Goal: Transaction & Acquisition: Book appointment/travel/reservation

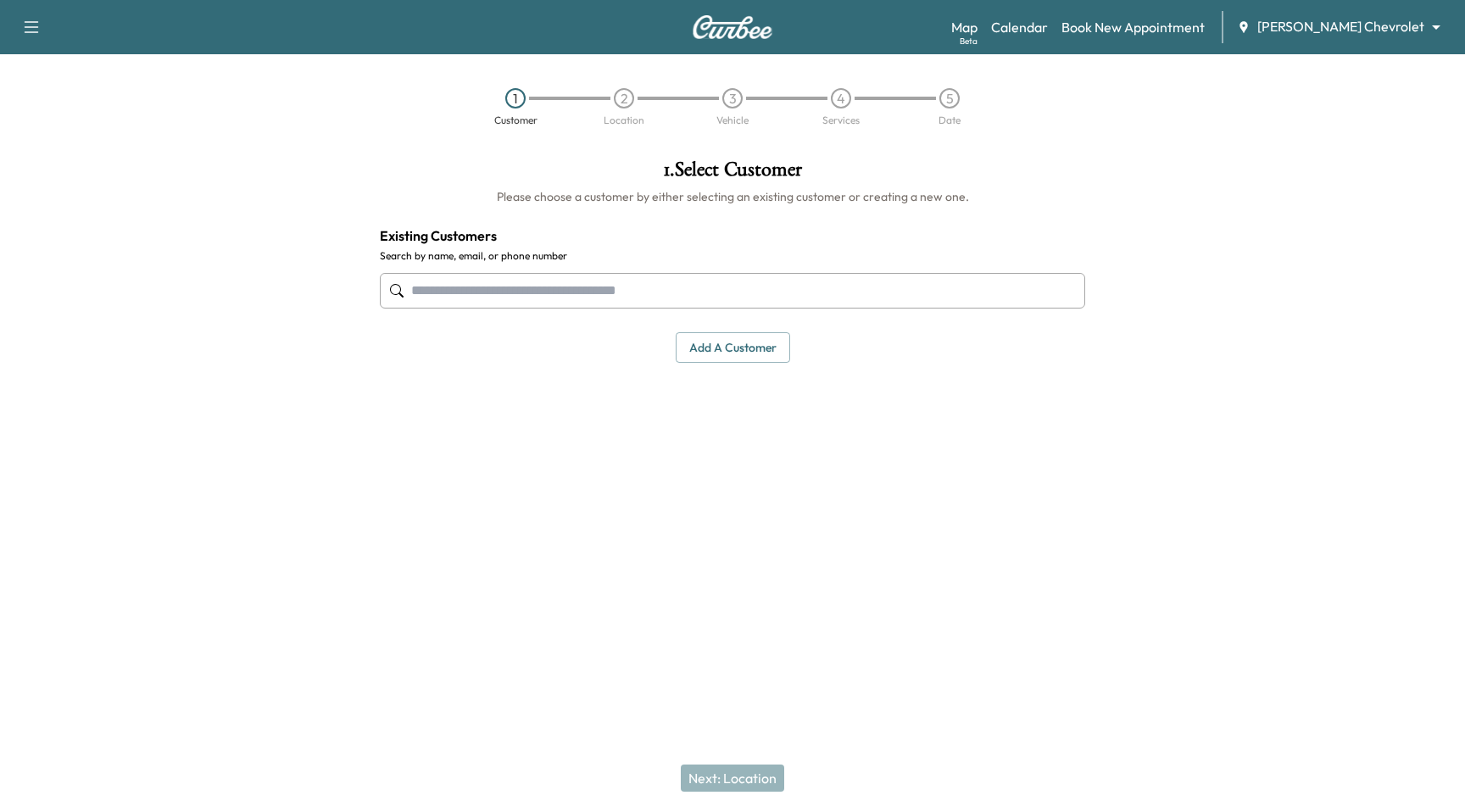
click at [1335, 27] on body "Support Log Out Map Beta Calendar Book New Appointment Tom Gill Chevrolet *****…" at bounding box center [732, 406] width 1465 height 812
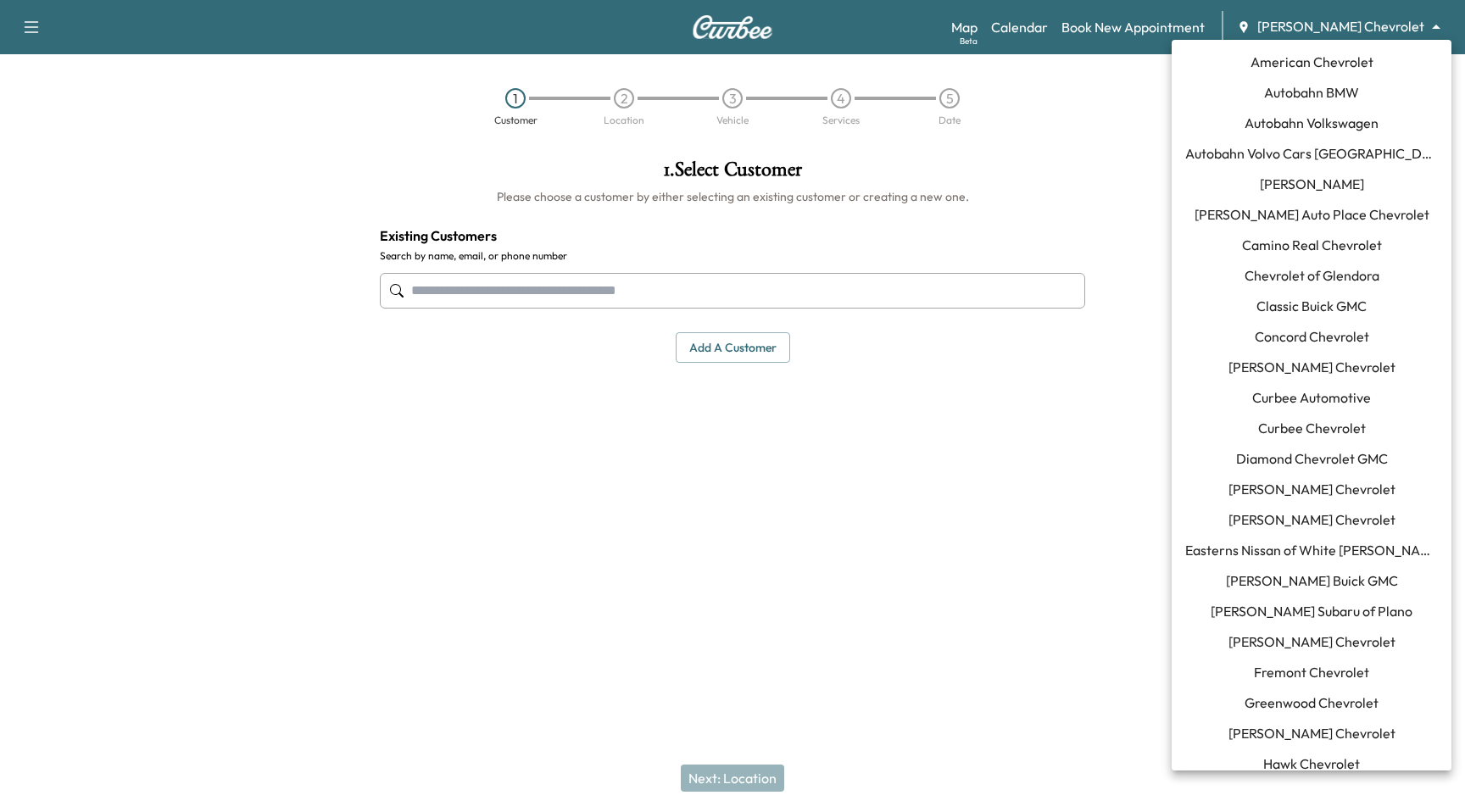
click at [1321, 434] on span "Curbee Chevrolet" at bounding box center [1312, 428] width 108 height 20
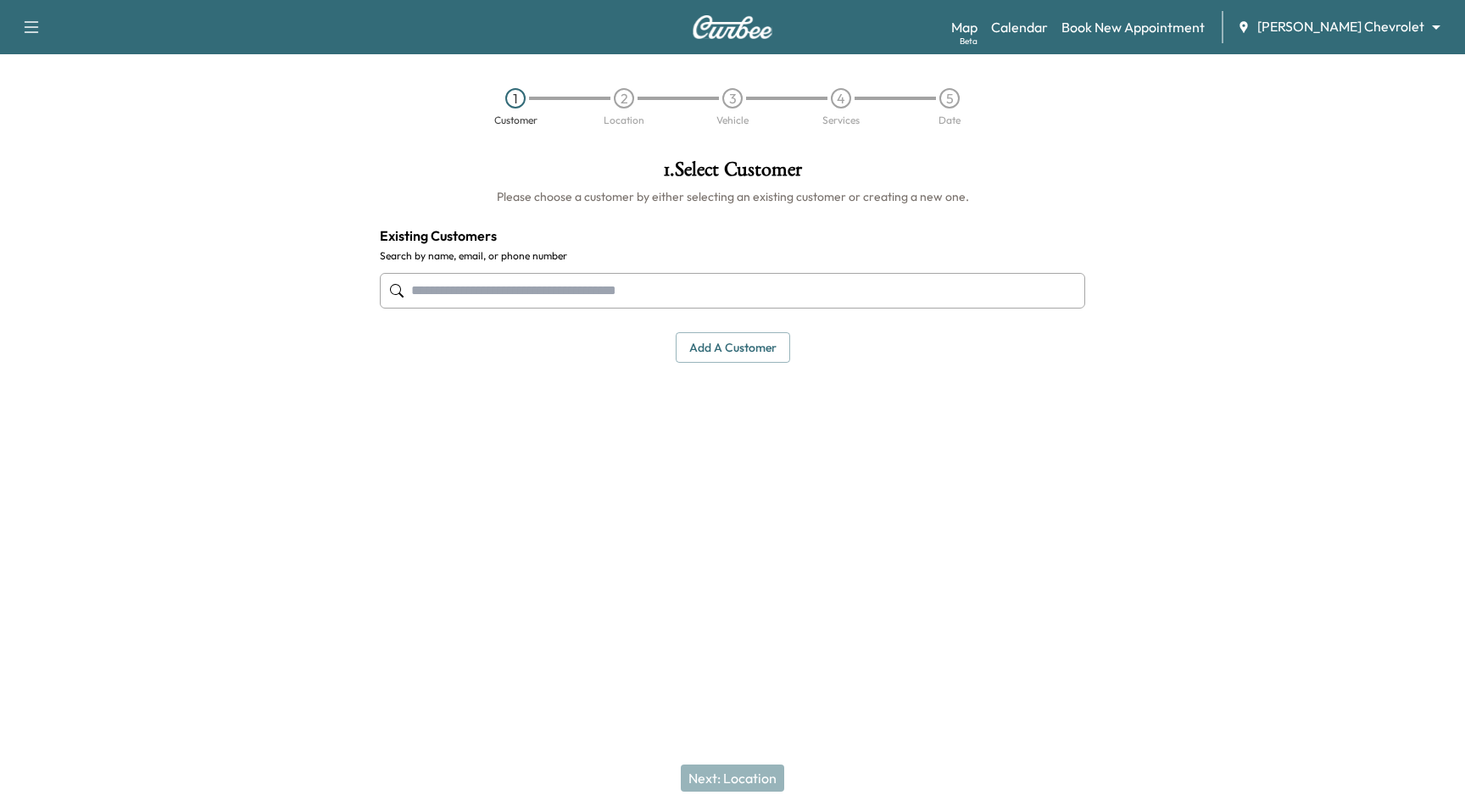
click at [576, 309] on div at bounding box center [732, 291] width 705 height 56
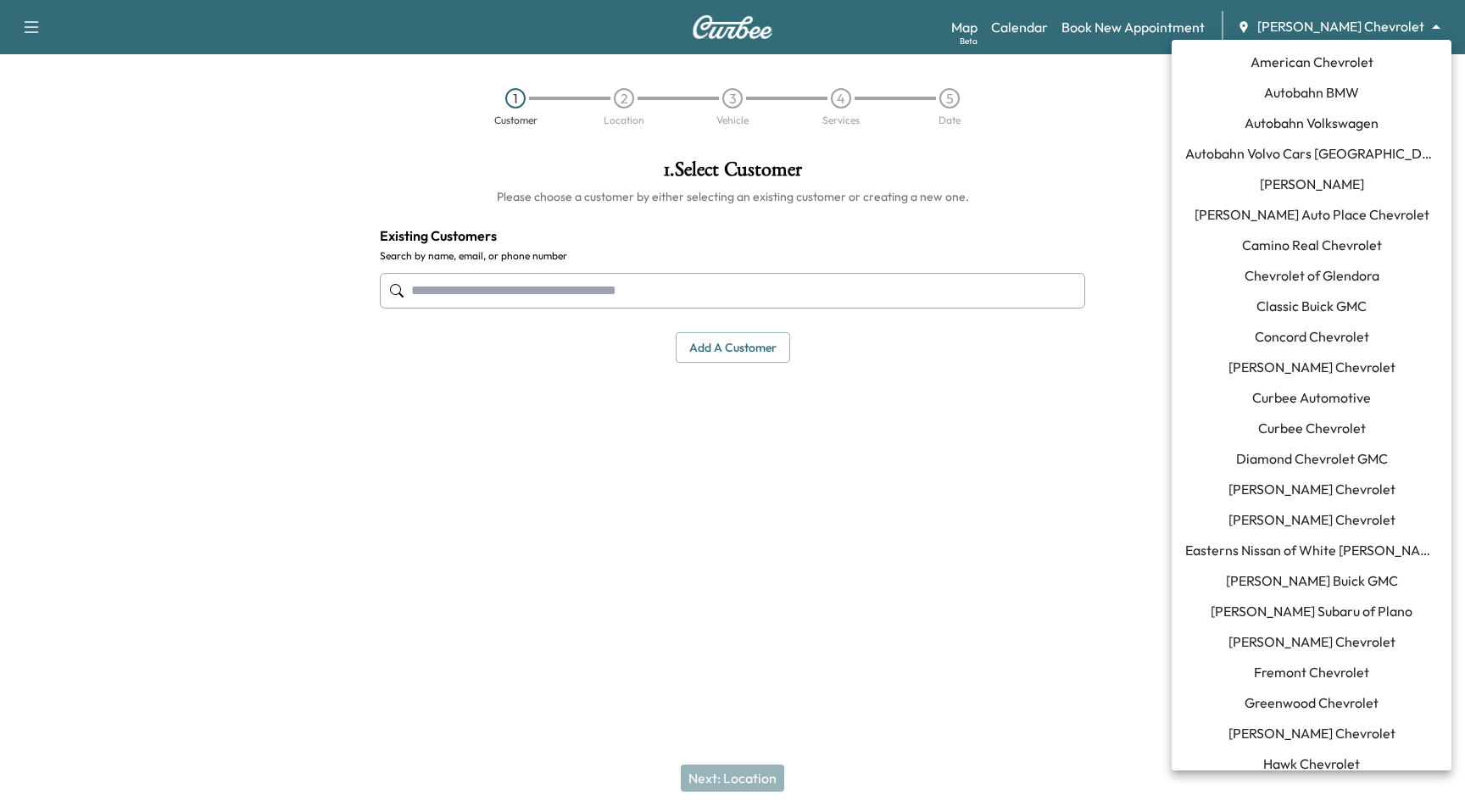
click at [1318, 29] on body "Support Log Out Map Beta Calendar Book New Appointment Tom Gill Chevrolet *****…" at bounding box center [732, 406] width 1465 height 812
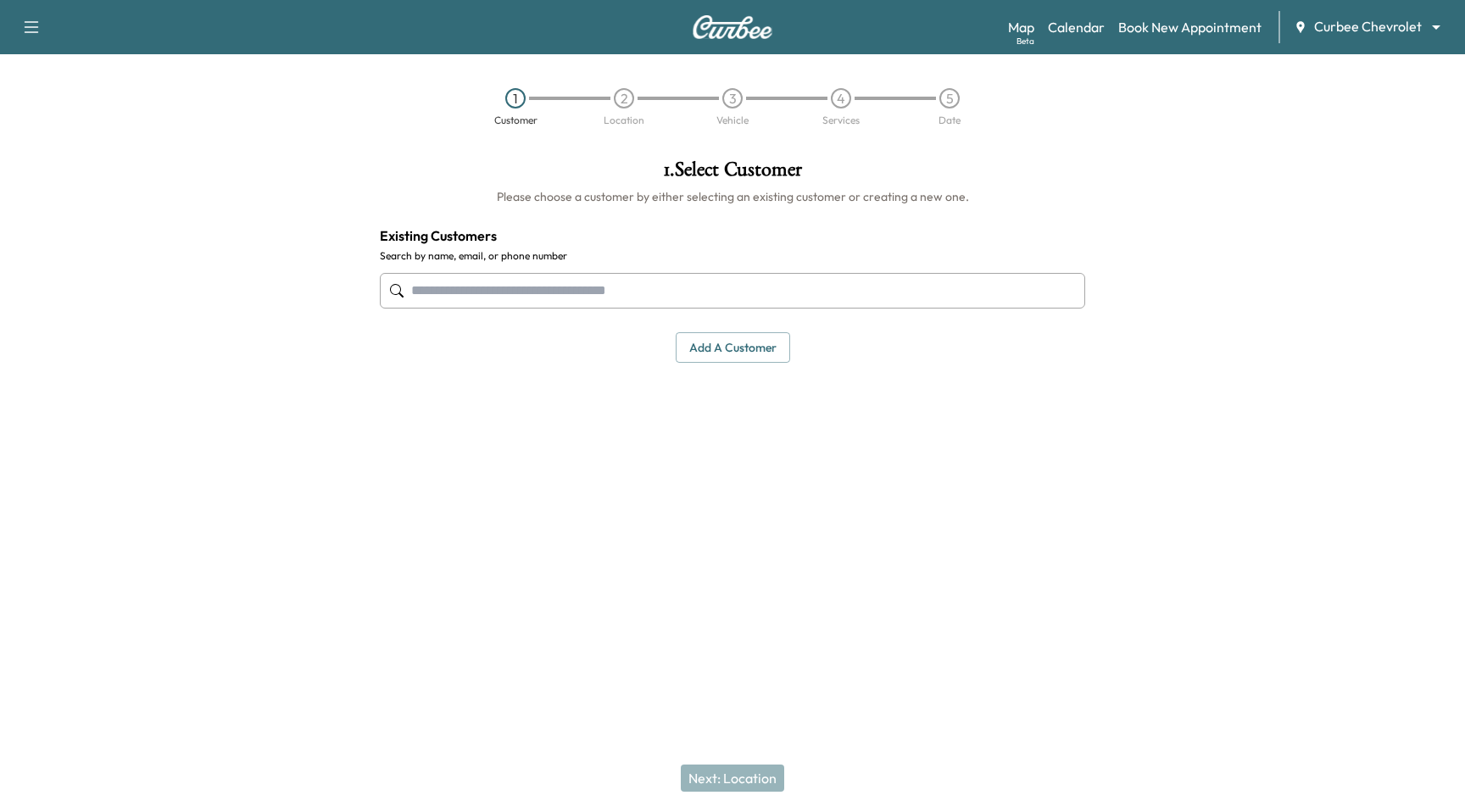
click at [588, 271] on div at bounding box center [732, 291] width 705 height 56
click at [586, 286] on input "text" at bounding box center [732, 291] width 705 height 36
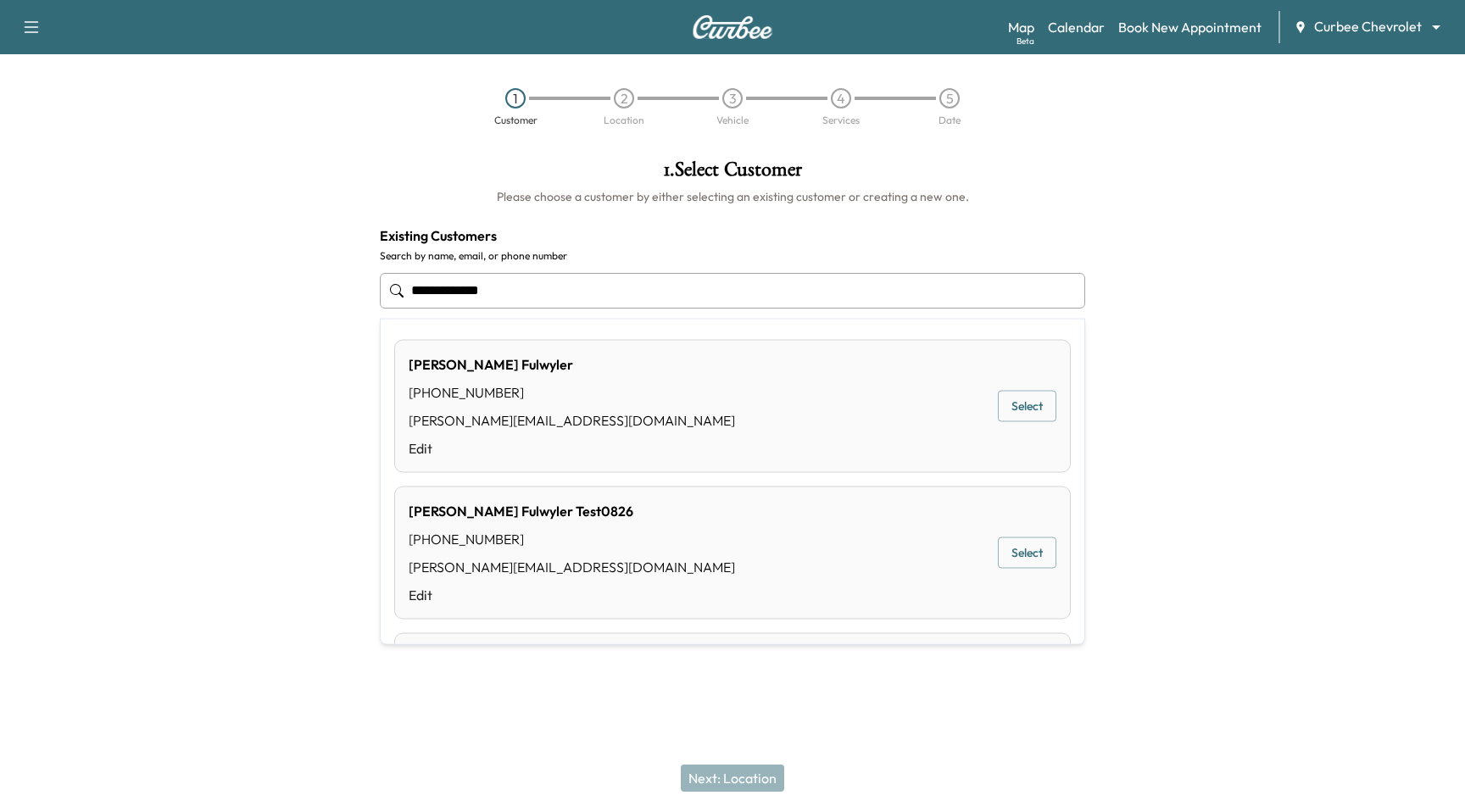
click at [1015, 409] on button "Select" at bounding box center [1027, 406] width 58 height 31
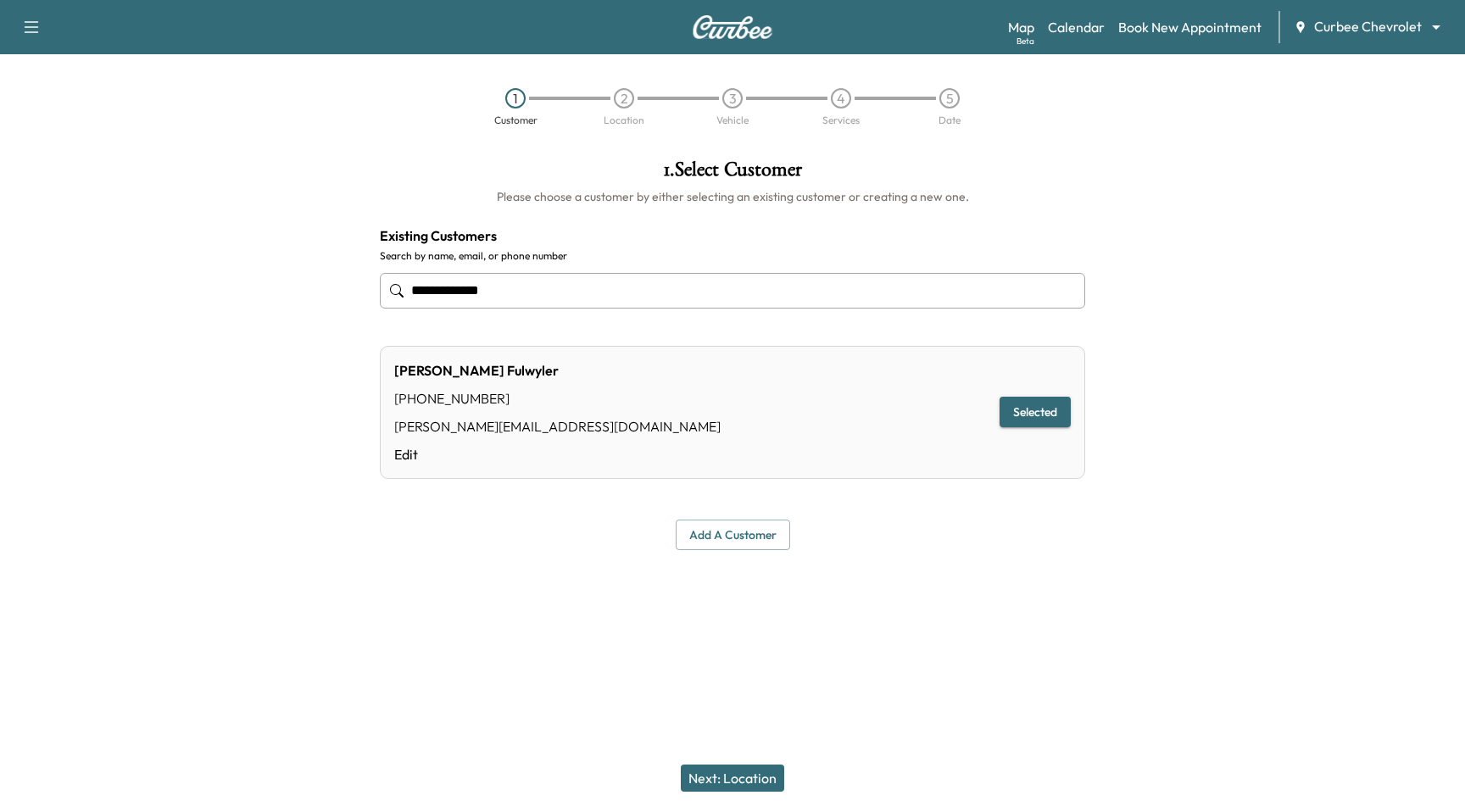
type input "**********"
click at [722, 777] on button "Next: Location" at bounding box center [732, 778] width 103 height 27
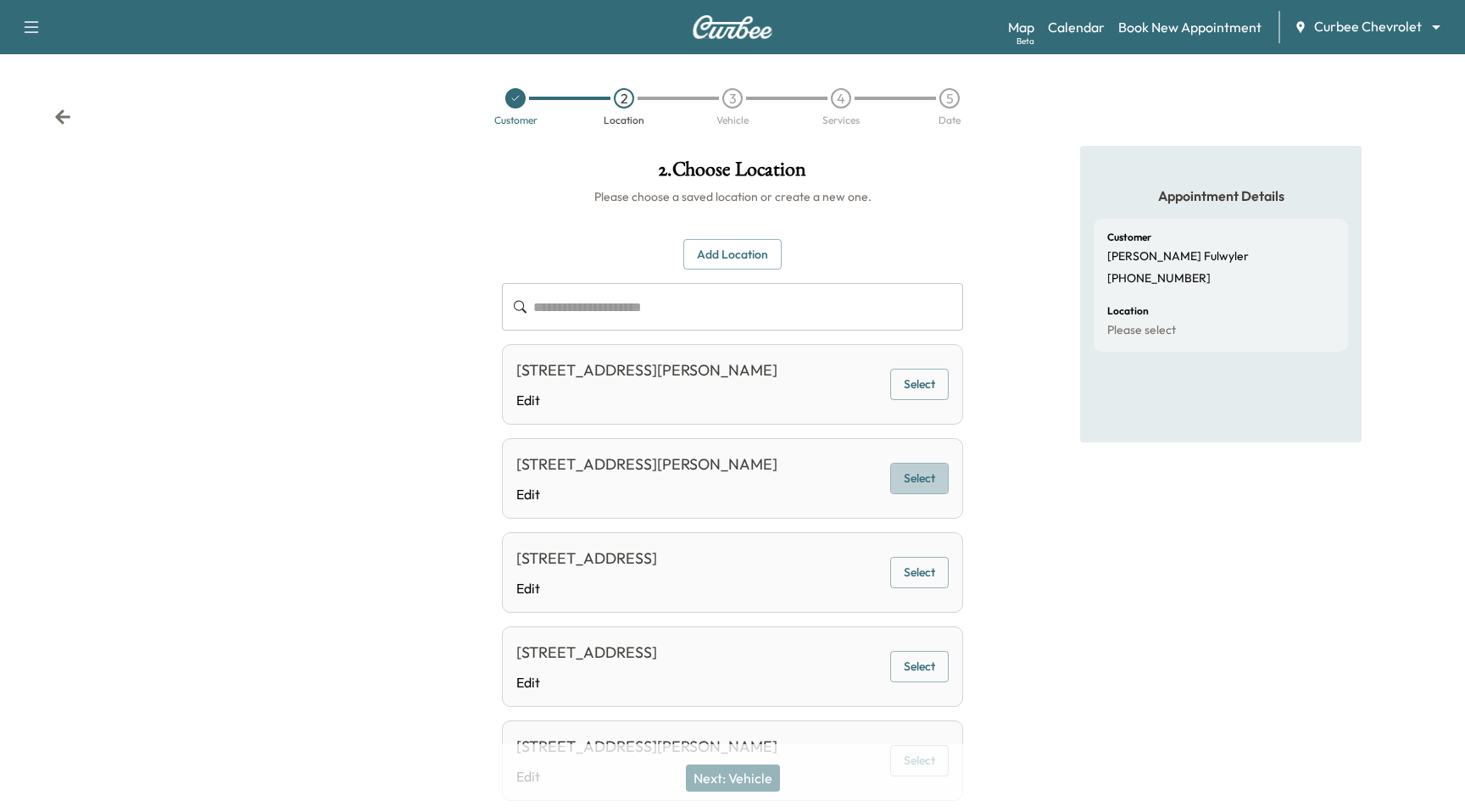
drag, startPoint x: 930, startPoint y: 472, endPoint x: 911, endPoint y: 525, distance: 56.3
click at [929, 473] on button "Select" at bounding box center [919, 478] width 58 height 31
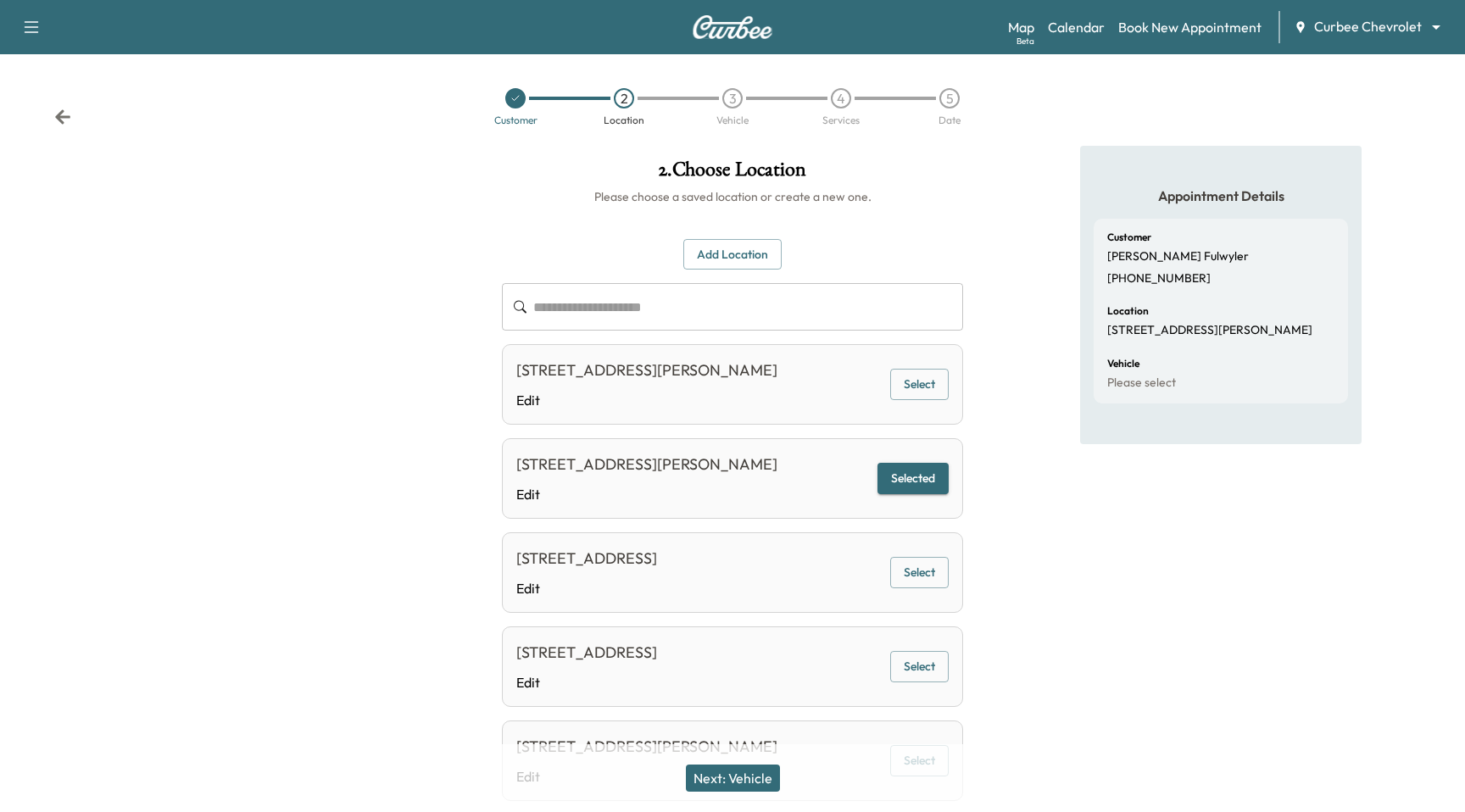
drag, startPoint x: 768, startPoint y: 767, endPoint x: 768, endPoint y: 757, distance: 10.0
click at [768, 767] on button "Next: Vehicle" at bounding box center [732, 778] width 94 height 27
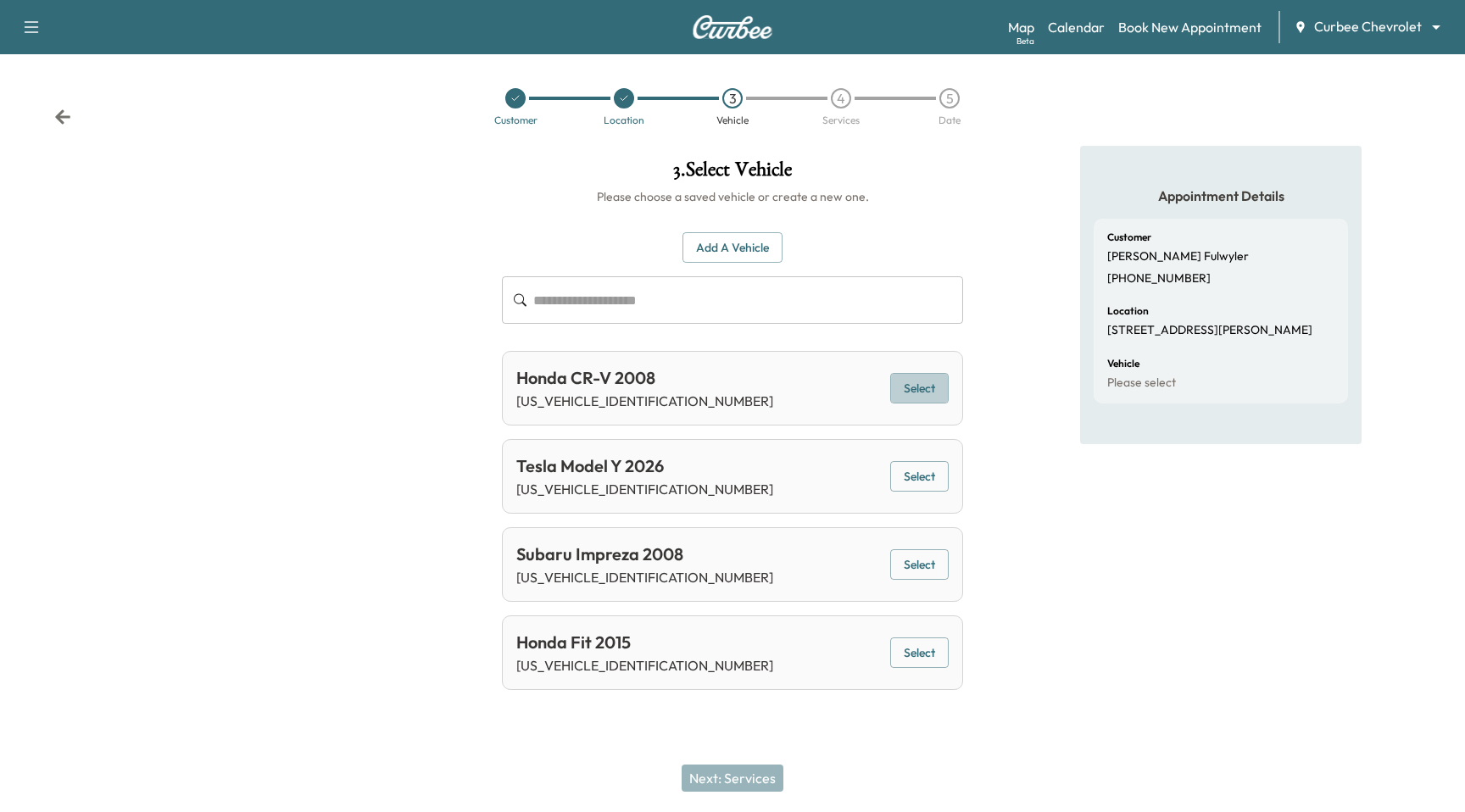
click at [932, 380] on button "Select" at bounding box center [919, 388] width 58 height 31
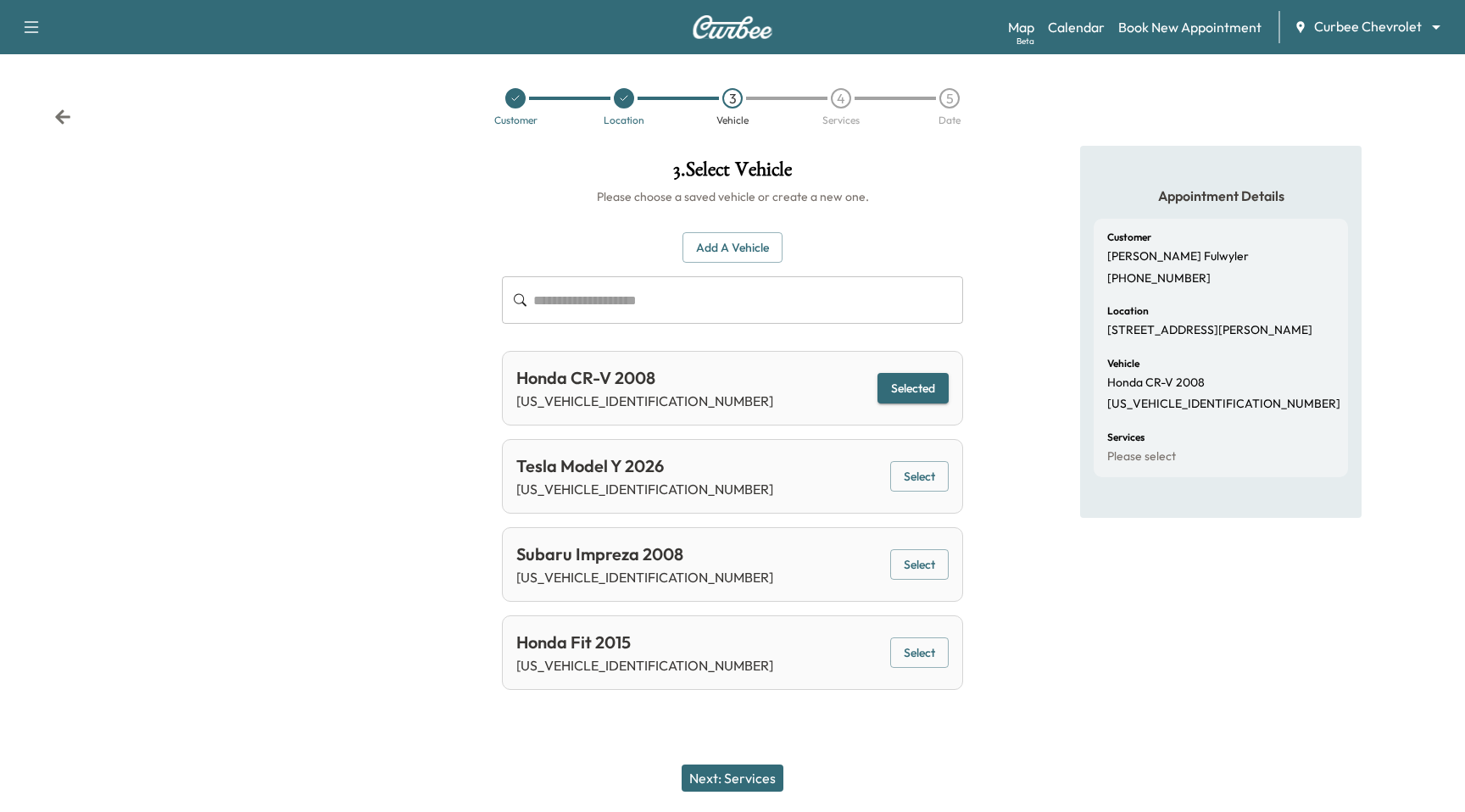
click at [766, 770] on button "Next: Services" at bounding box center [732, 778] width 102 height 27
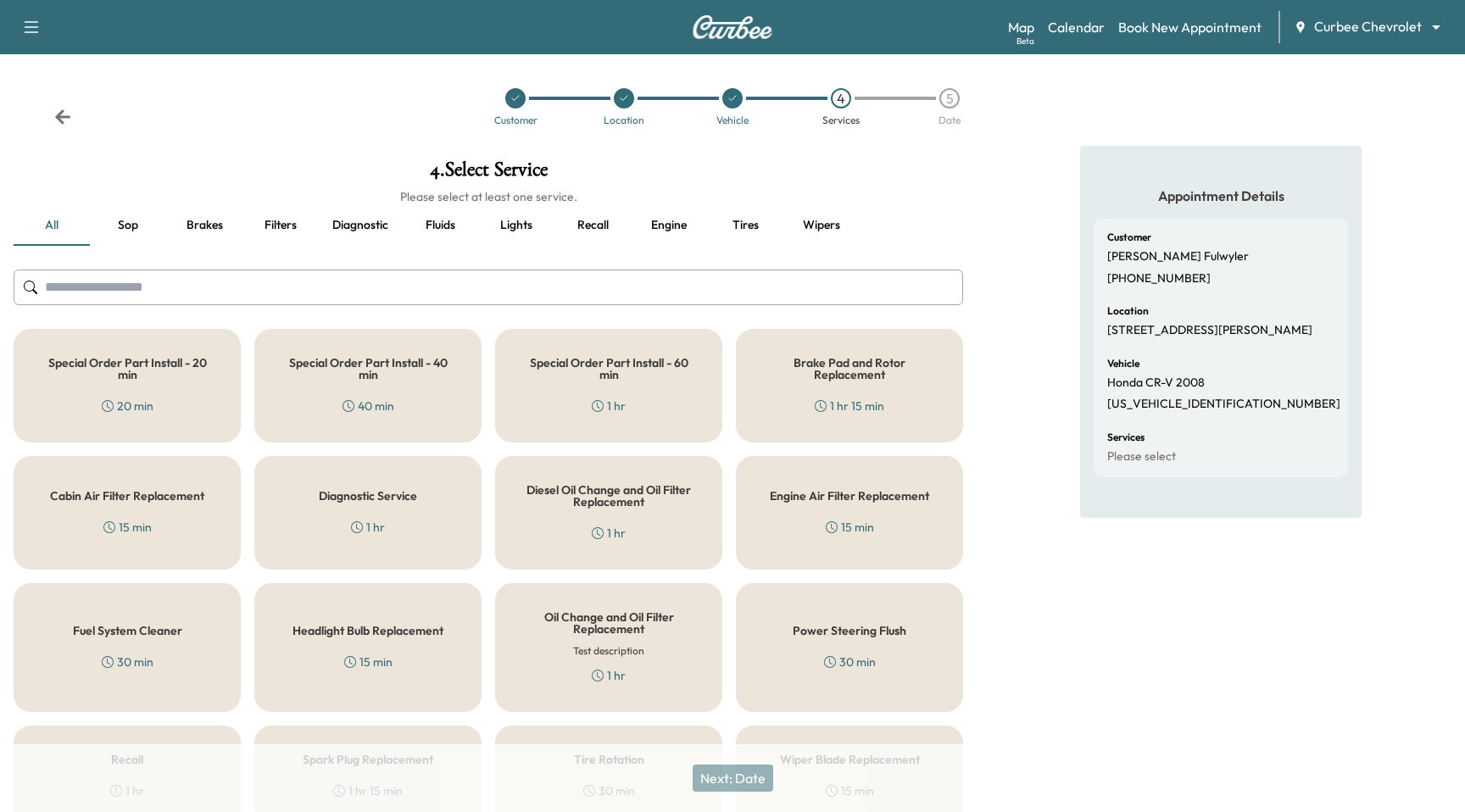
click at [159, 395] on div "Special Order Part Install - 20 min 20 min" at bounding box center [127, 386] width 227 height 114
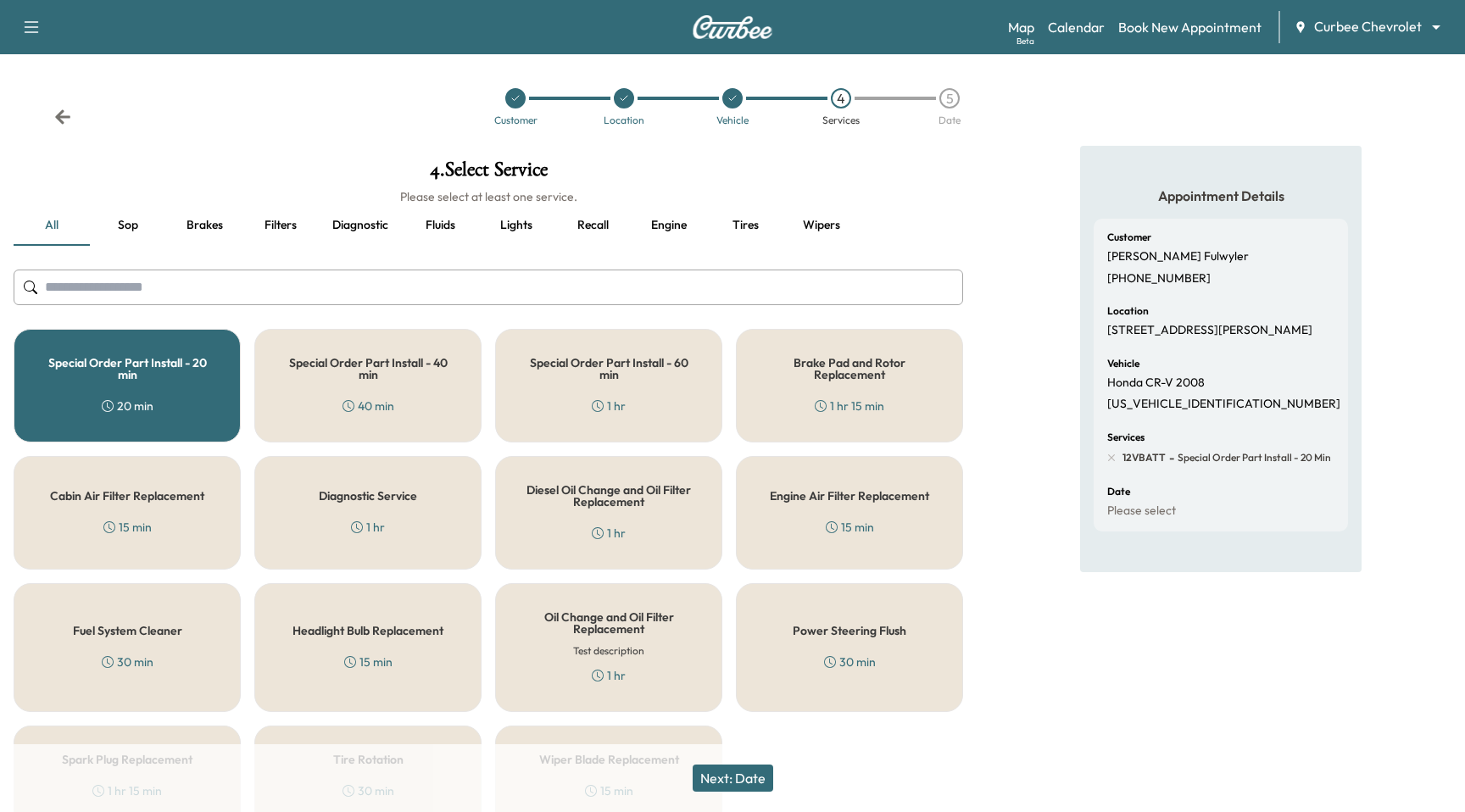
click at [738, 788] on button "Next: Date" at bounding box center [732, 778] width 81 height 27
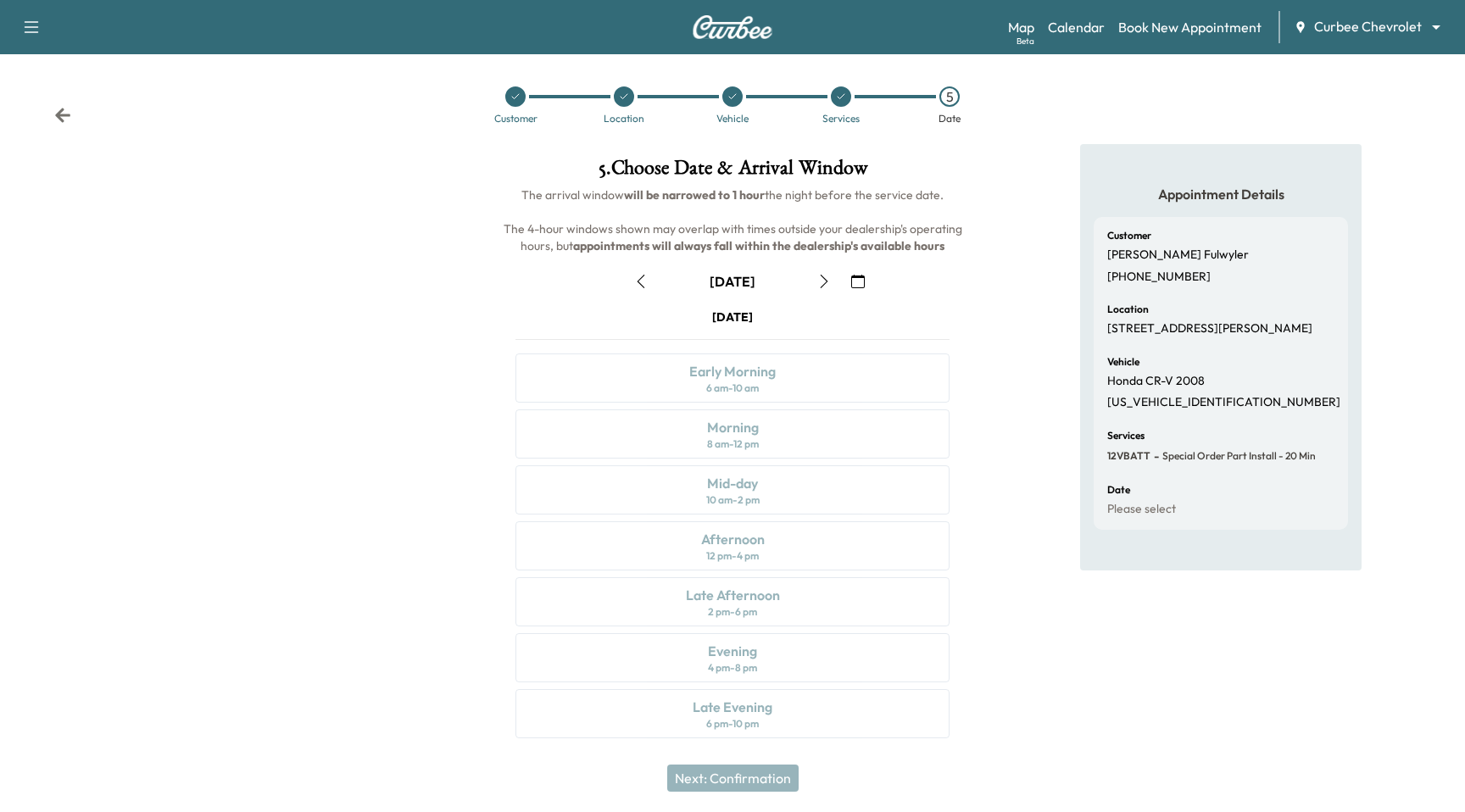
scroll to position [2, 0]
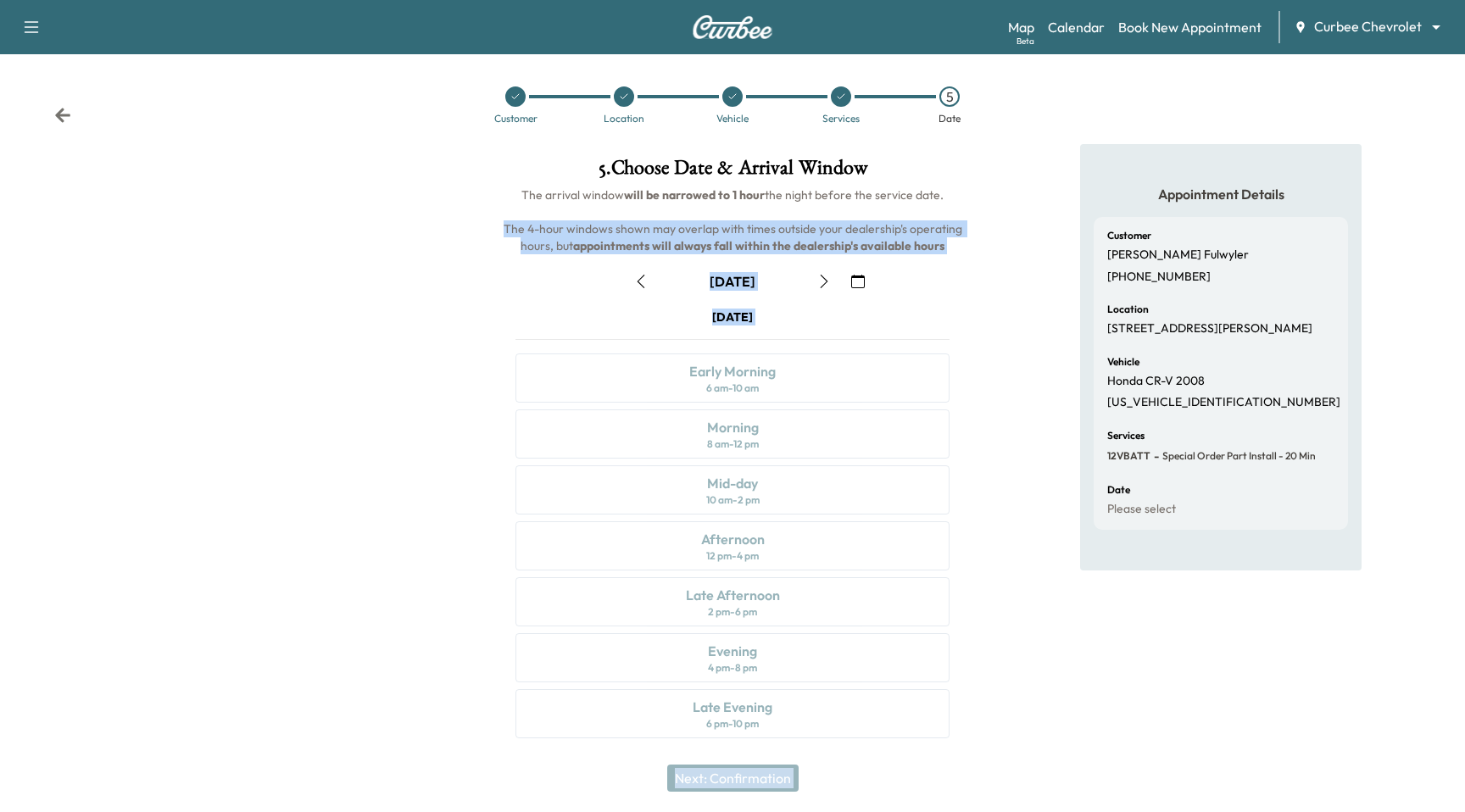
drag, startPoint x: 571, startPoint y: 226, endPoint x: 998, endPoint y: 250, distance: 427.7
click at [998, 250] on div "5 . Choose Date & Arrival Window The arrival window will be narrowed to 1 hour …" at bounding box center [732, 451] width 1465 height 615
click at [991, 247] on div "Appointment Details Customer Paul Fulwyler (661) 477-9974 Location 5002 Felter …" at bounding box center [1221, 451] width 488 height 615
drag, startPoint x: 954, startPoint y: 248, endPoint x: 504, endPoint y: 220, distance: 450.9
click at [504, 220] on h6 "The arrival window will be narrowed to 1 hour the night before the service date…" at bounding box center [732, 220] width 461 height 68
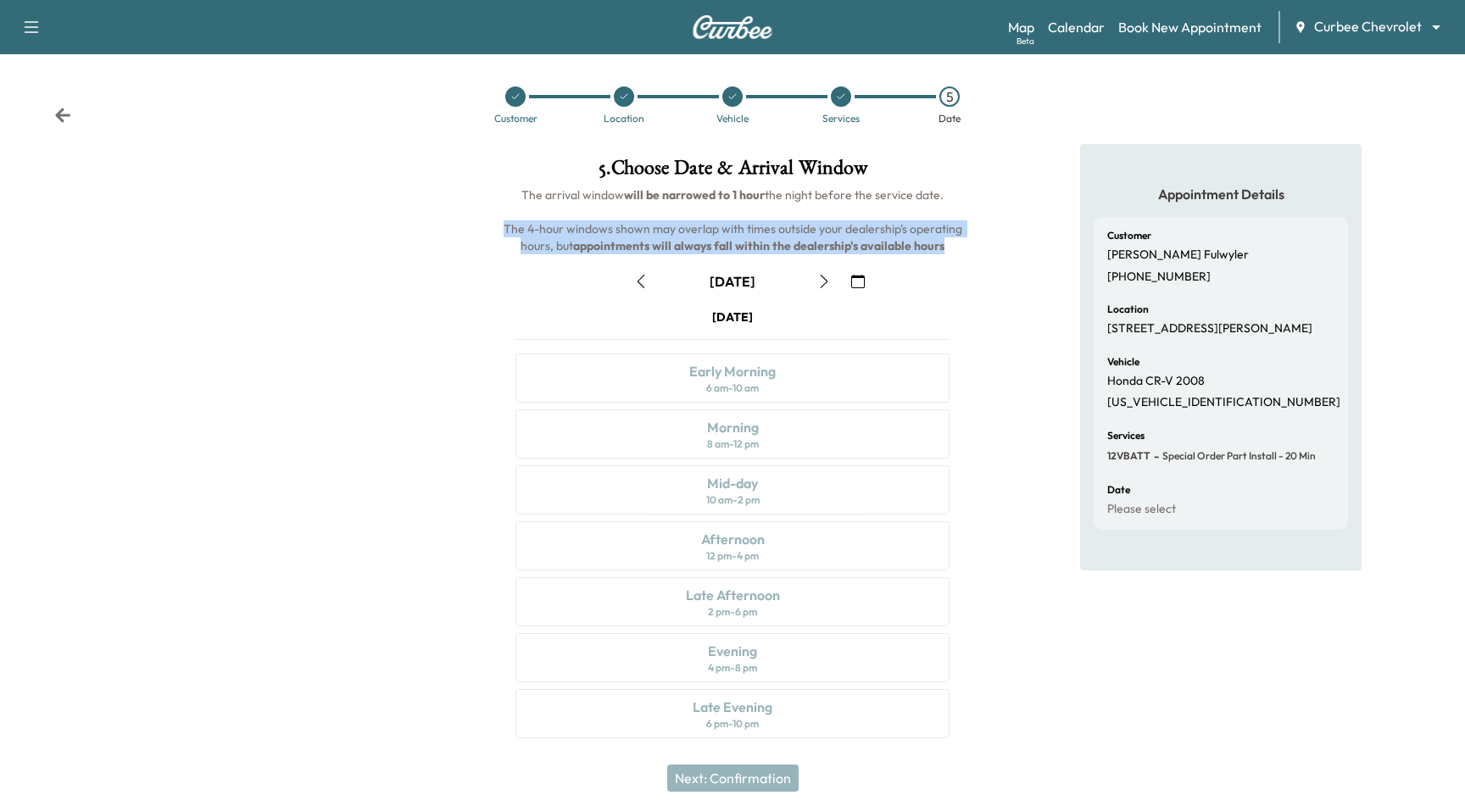
copy span "The 4-hour windows shown may overlap with times outside your dealership's opera…"
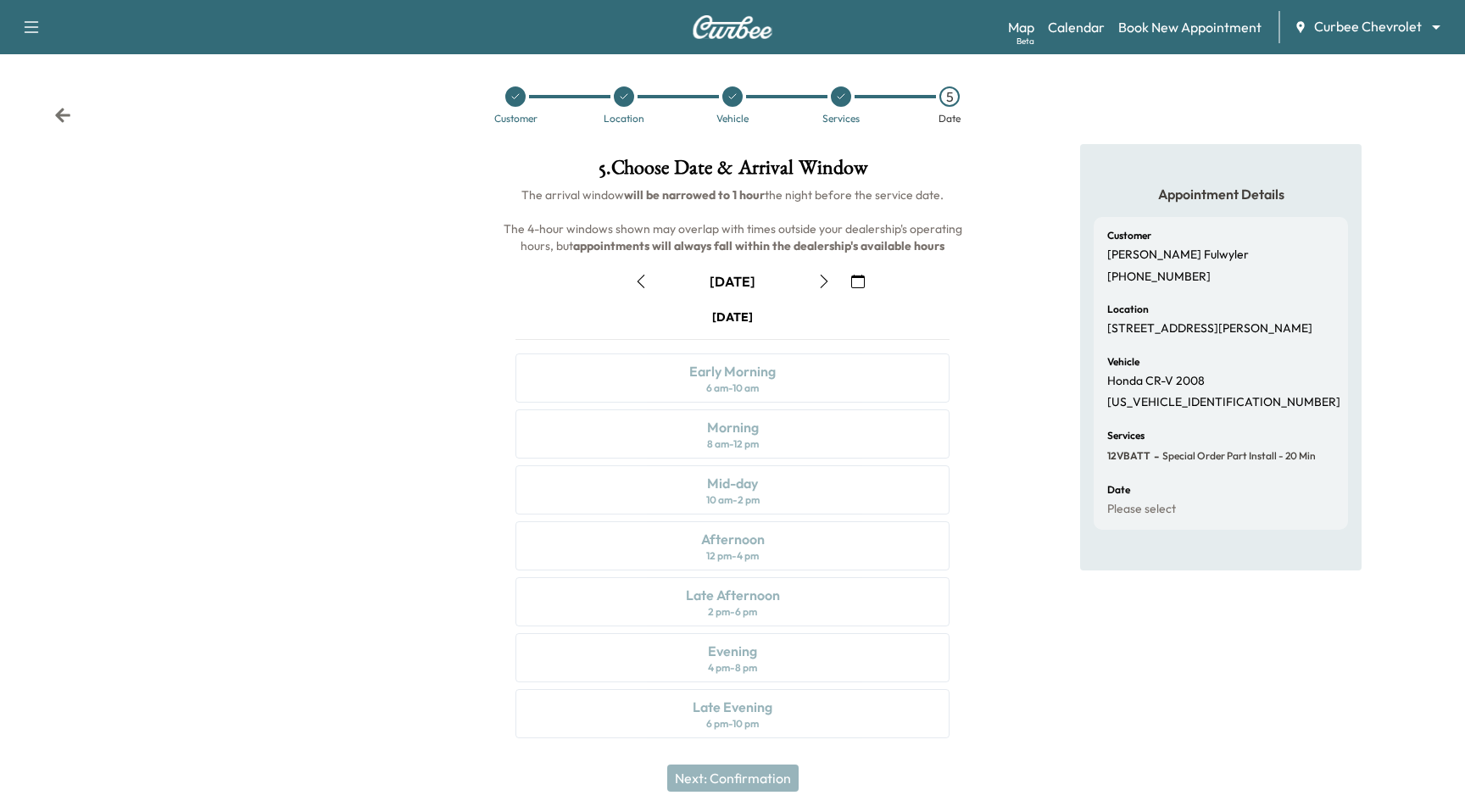
click at [994, 366] on div "Appointment Details Customer Paul Fulwyler (661) 477-9974 Location 5002 Felter …" at bounding box center [1221, 451] width 488 height 615
click at [824, 282] on icon "button" at bounding box center [824, 281] width 8 height 14
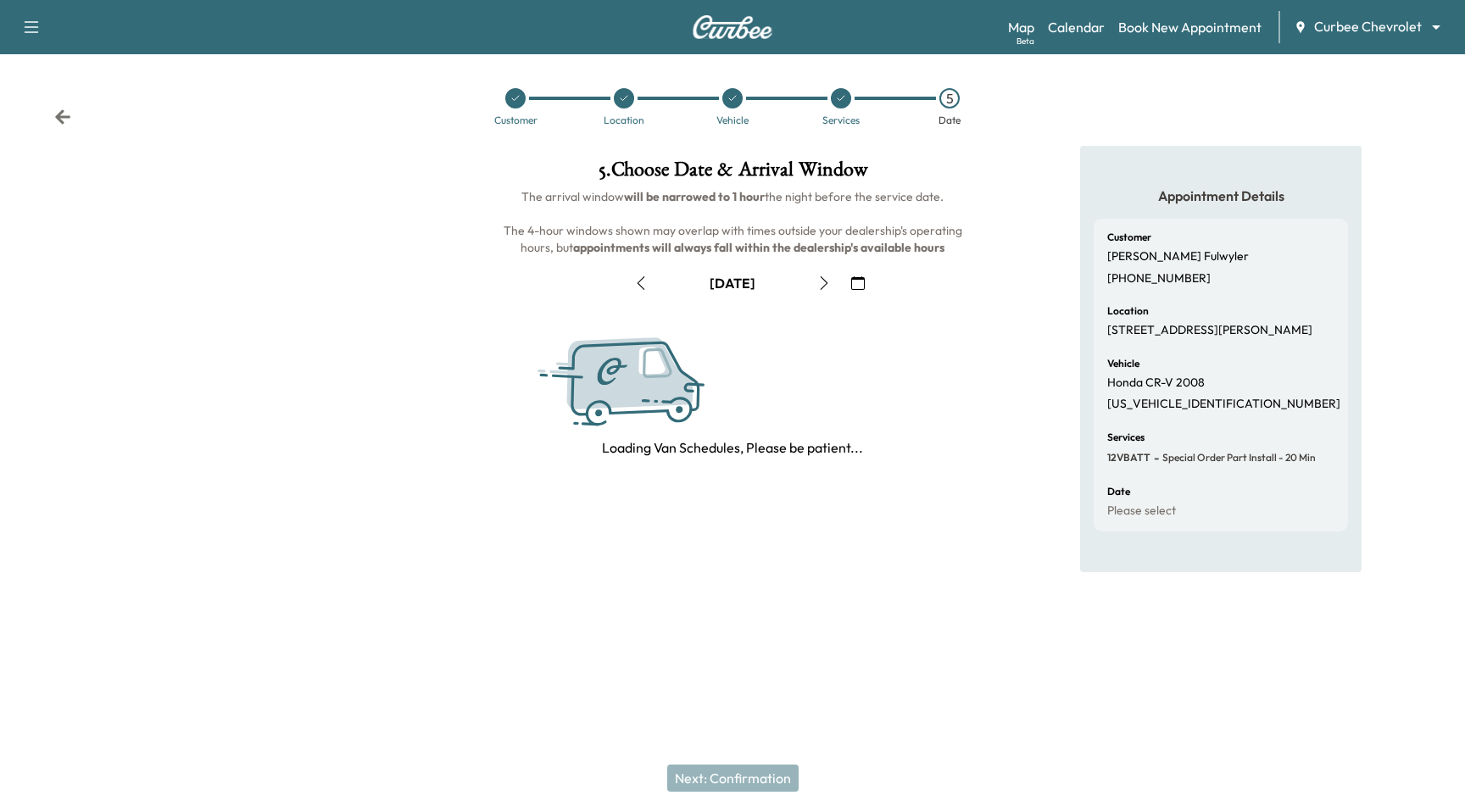
click at [825, 282] on icon "button" at bounding box center [824, 283] width 14 height 14
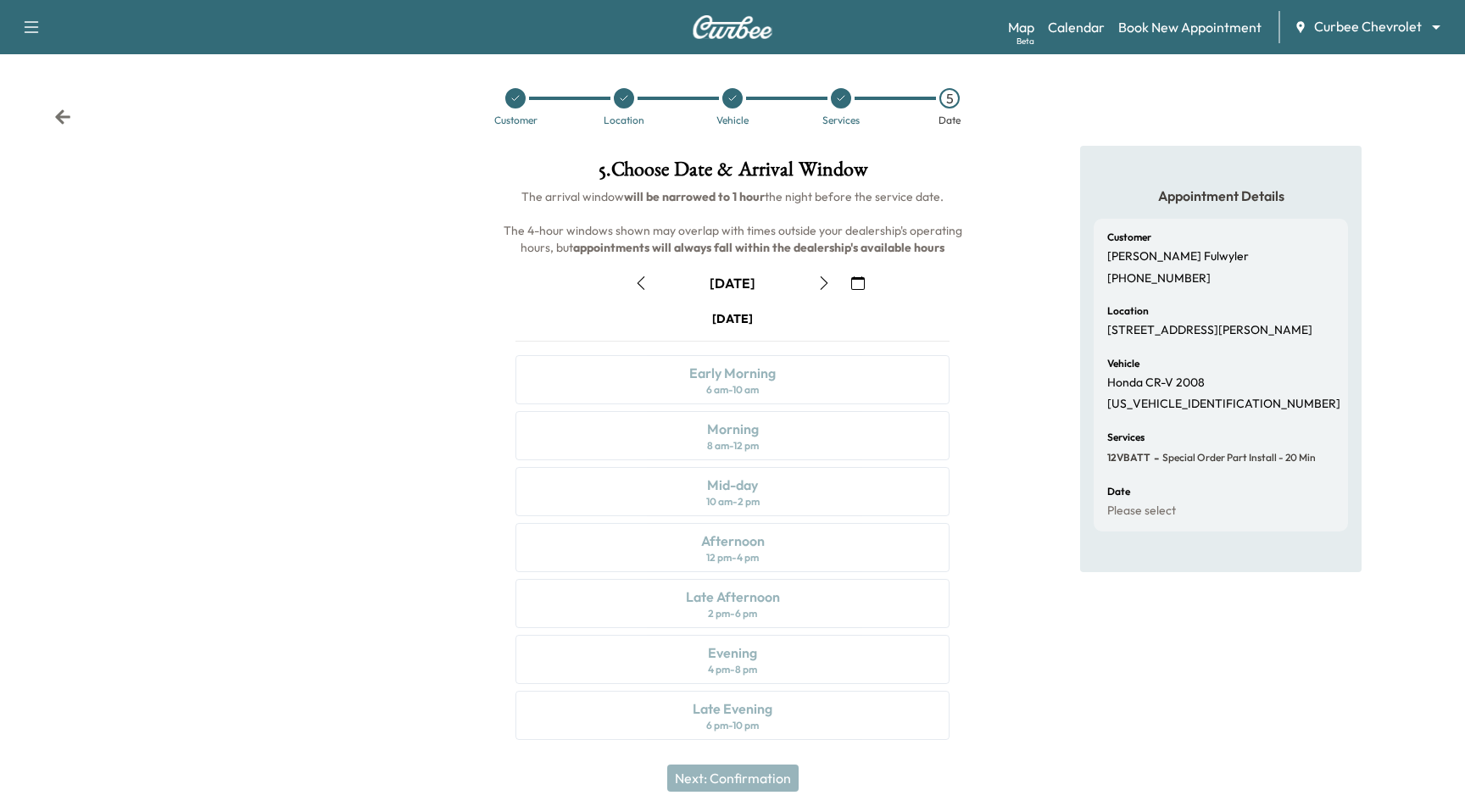
click at [825, 282] on icon "button" at bounding box center [824, 283] width 14 height 14
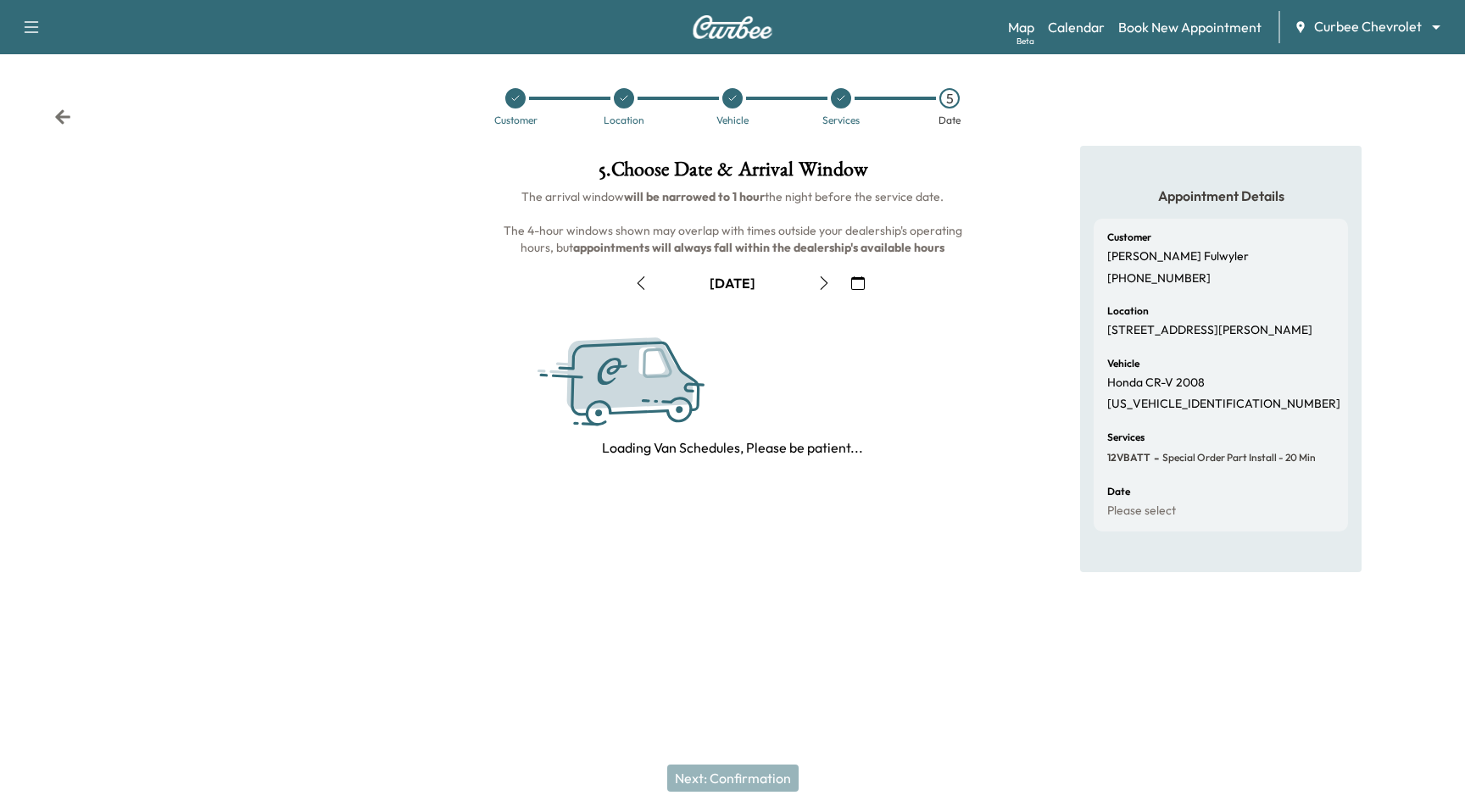
click at [643, 278] on icon "button" at bounding box center [641, 283] width 14 height 14
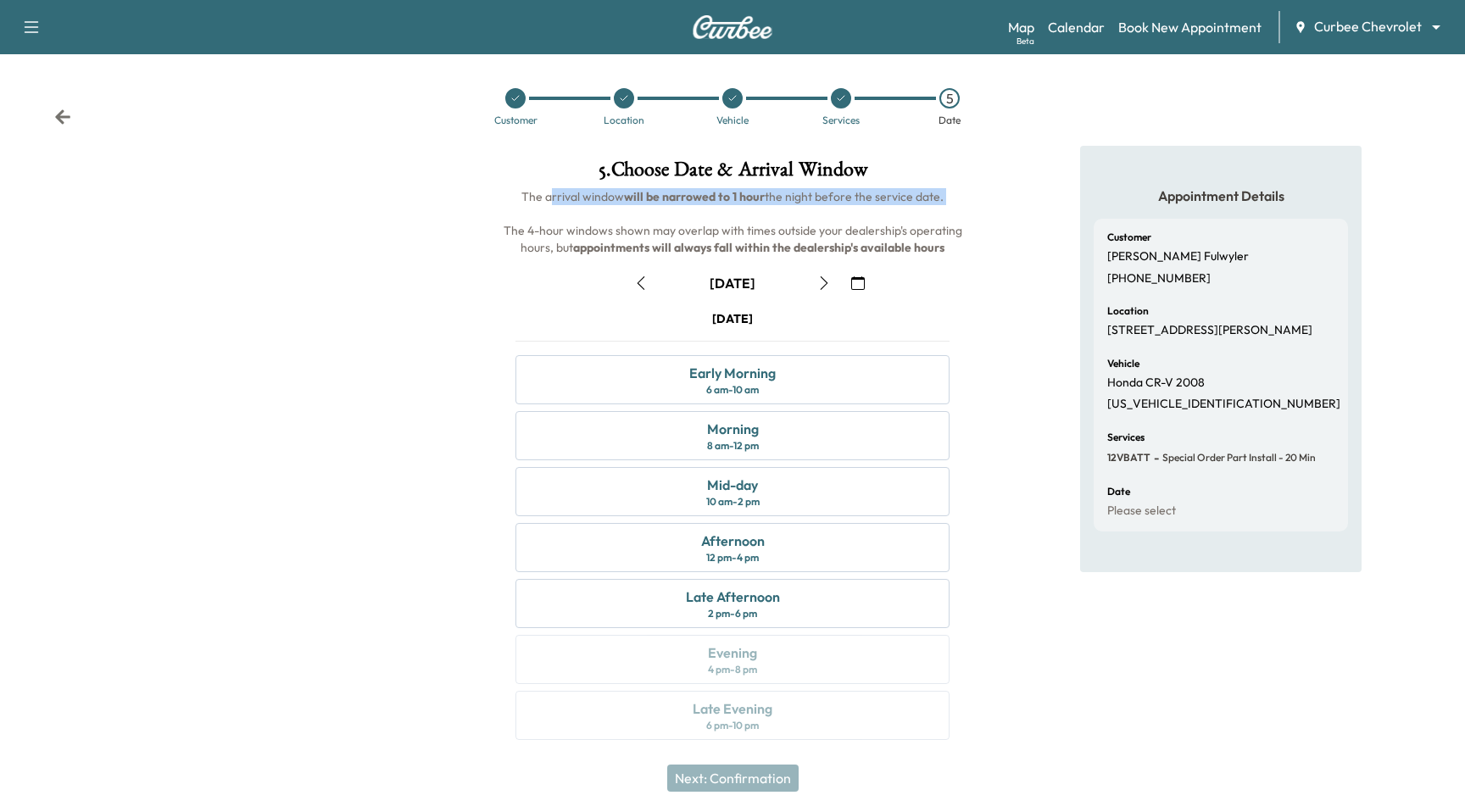
drag, startPoint x: 549, startPoint y: 195, endPoint x: 911, endPoint y: 209, distance: 362.3
click at [911, 209] on h6 "The arrival window will be narrowed to 1 hour the night before the service date…" at bounding box center [732, 222] width 461 height 68
click at [968, 197] on div "5 . Choose Date & Arrival Window The arrival window will be narrowed to 1 hour …" at bounding box center [732, 453] width 488 height 615
drag, startPoint x: 920, startPoint y: 194, endPoint x: 513, endPoint y: 202, distance: 407.1
click at [513, 202] on div "5 . Choose Date & Arrival Window The arrival window will be narrowed to 1 hour …" at bounding box center [732, 453] width 488 height 615
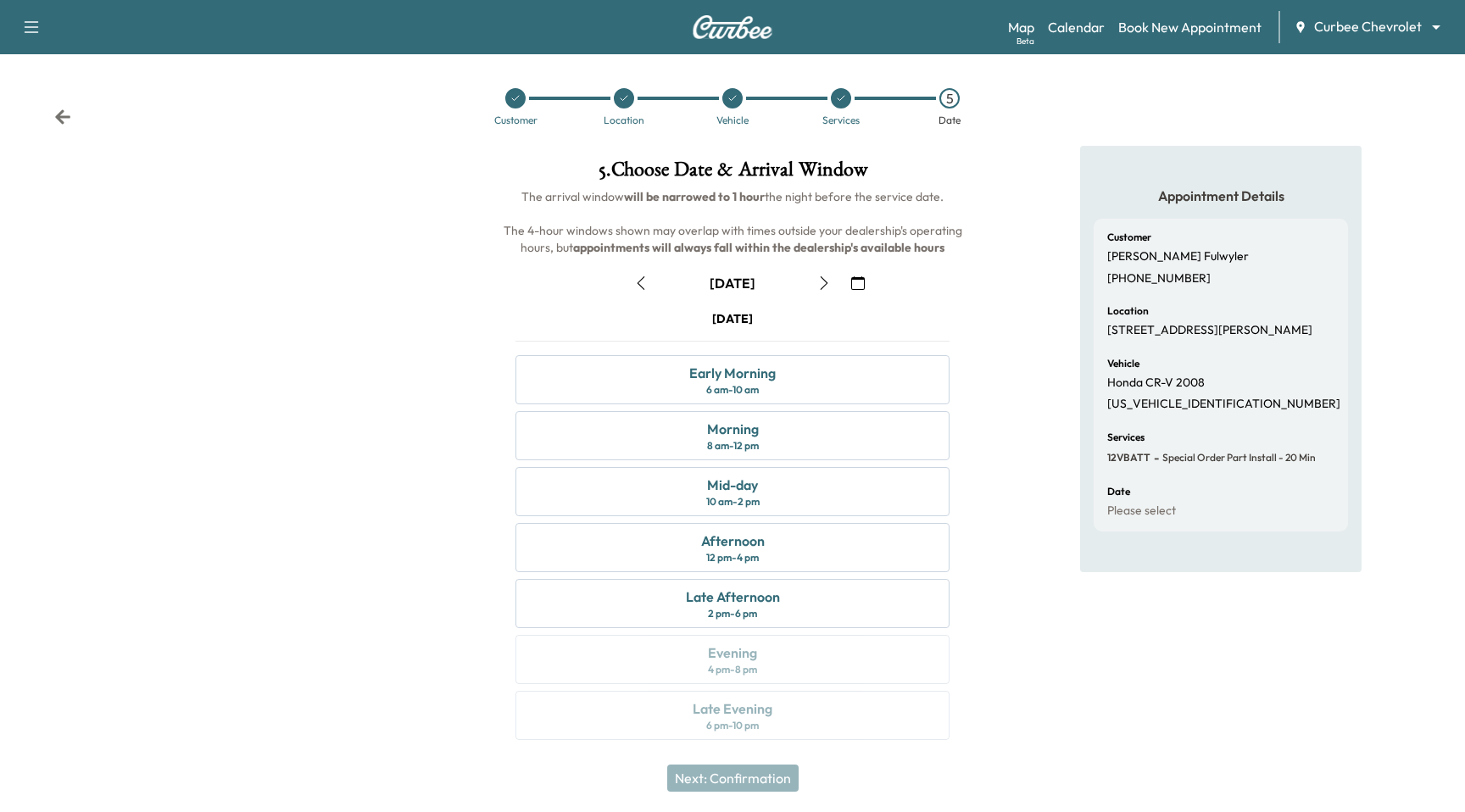
copy span "The arrival window will be narrowed to 1 hour the night before the service date."
